Goal: Task Accomplishment & Management: Use online tool/utility

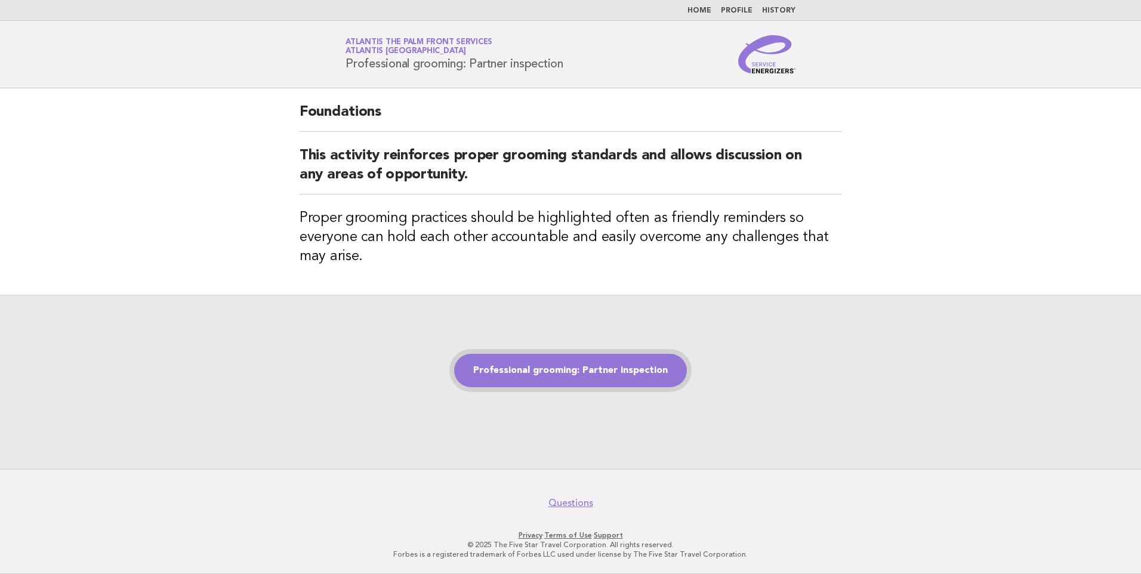
click at [534, 356] on link "Professional grooming: Partner inspection" at bounding box center [570, 370] width 233 height 33
click at [556, 373] on link "Professional grooming: Partner inspection" at bounding box center [570, 370] width 233 height 33
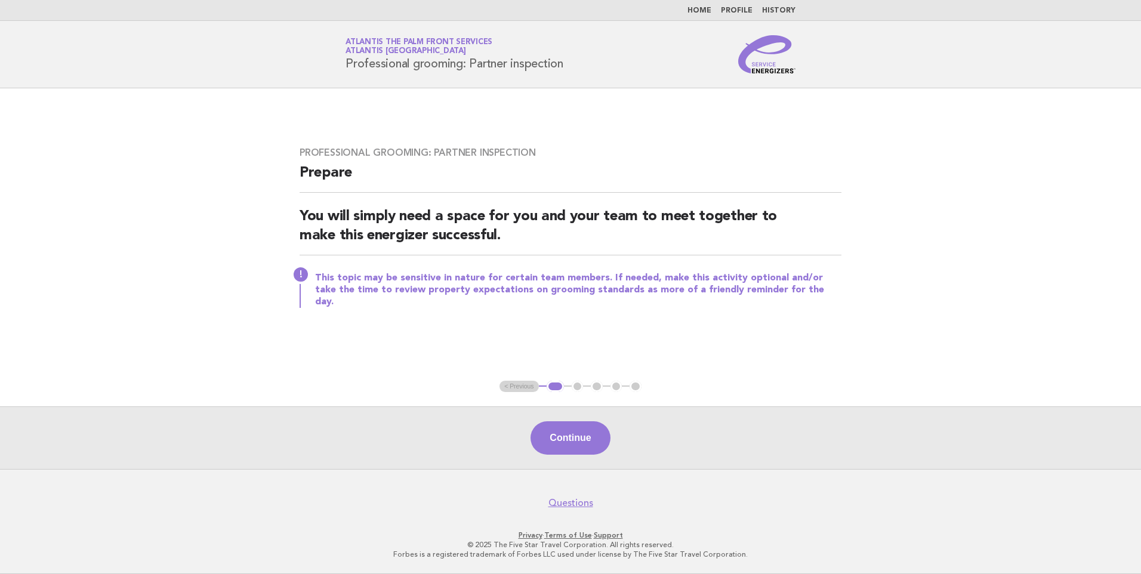
click at [566, 427] on button "Continue" at bounding box center [570, 437] width 79 height 33
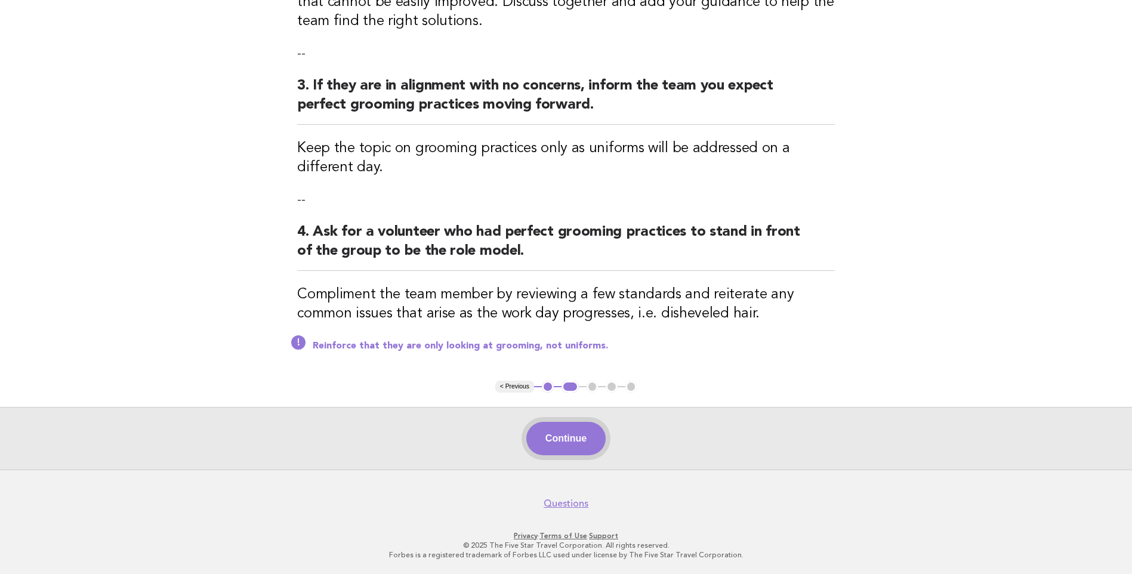
click at [583, 440] on button "Continue" at bounding box center [566, 438] width 79 height 33
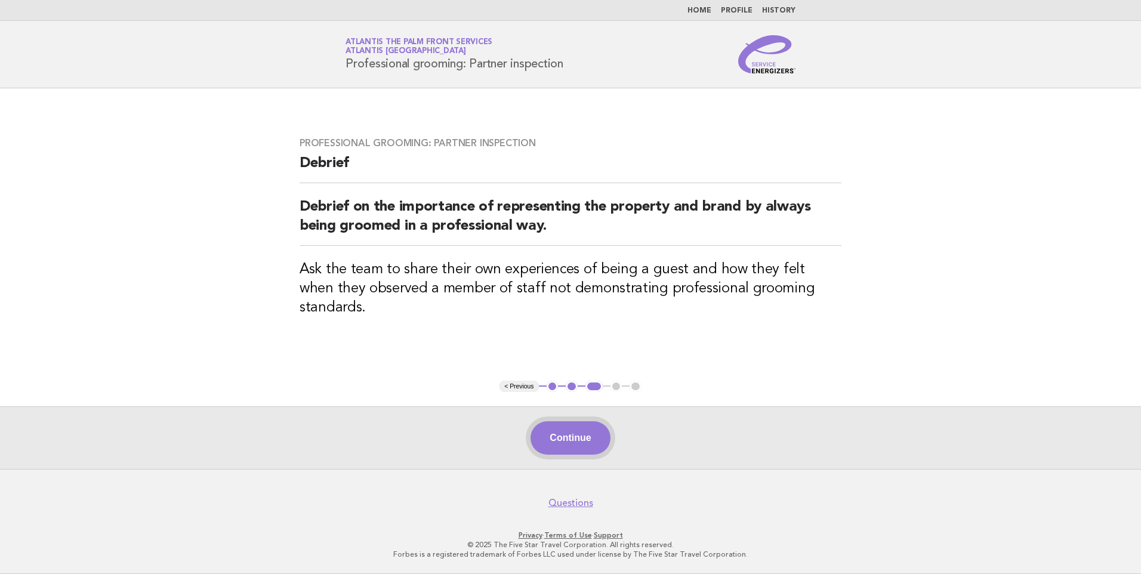
click at [590, 427] on button "Continue" at bounding box center [570, 437] width 79 height 33
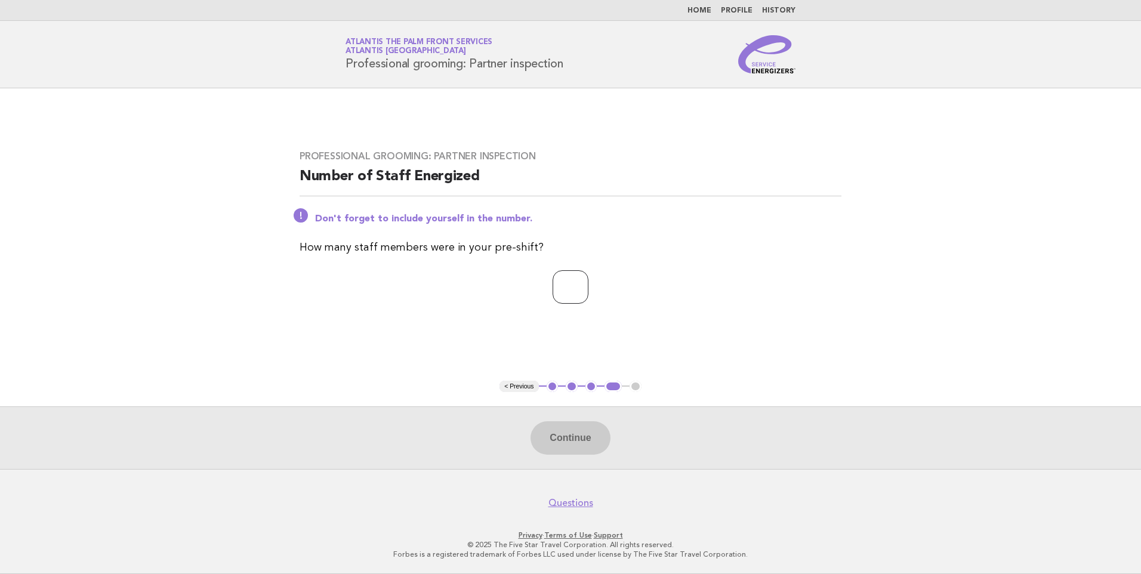
click at [553, 285] on input "number" at bounding box center [571, 286] width 36 height 33
type input "*"
click at [570, 431] on button "Continue" at bounding box center [570, 437] width 79 height 33
